Goal: Browse casually

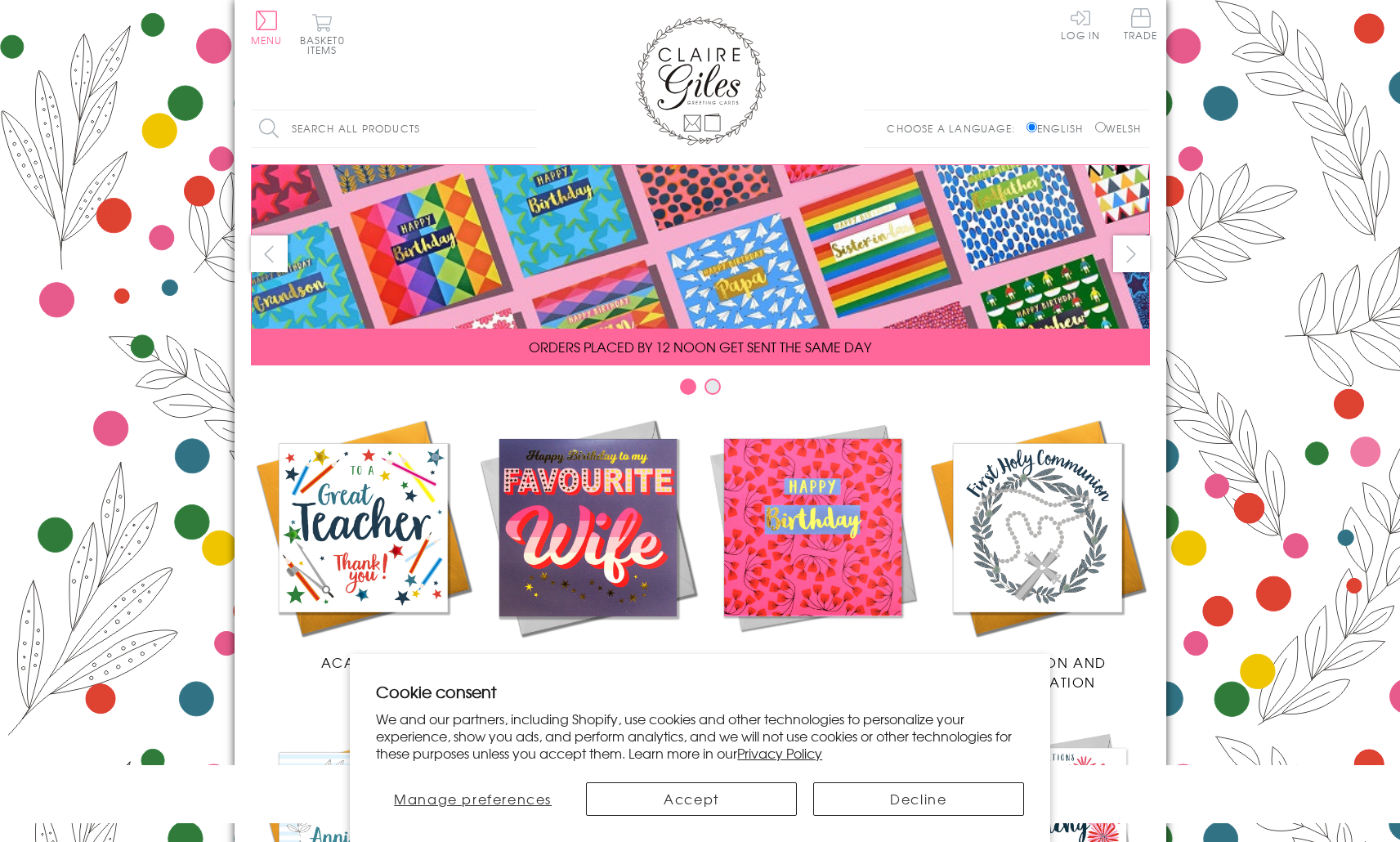
scroll to position [588, 0]
